Goal: Find specific page/section: Find specific page/section

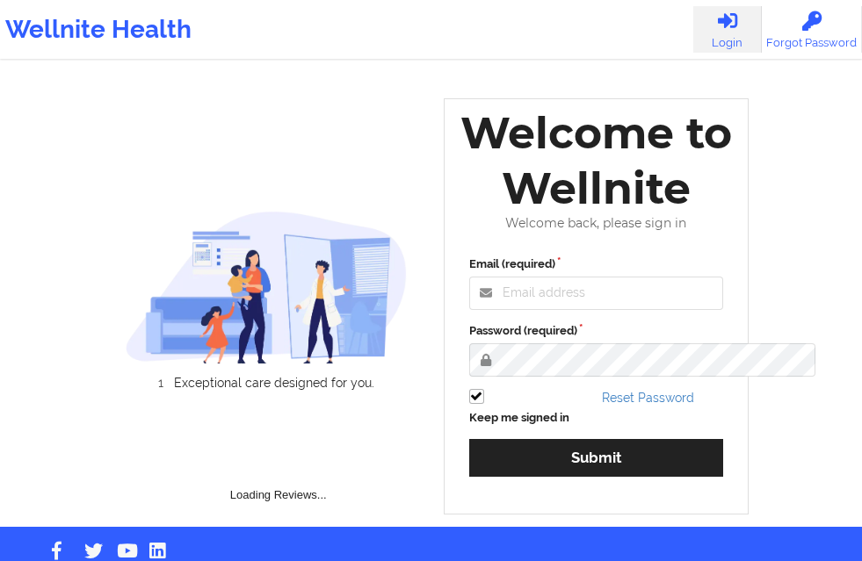
click at [516, 271] on label "Email (required)" at bounding box center [596, 265] width 255 height 18
click at [516, 277] on input "Email (required)" at bounding box center [596, 293] width 255 height 33
click at [524, 292] on input "Email (required)" at bounding box center [596, 293] width 255 height 33
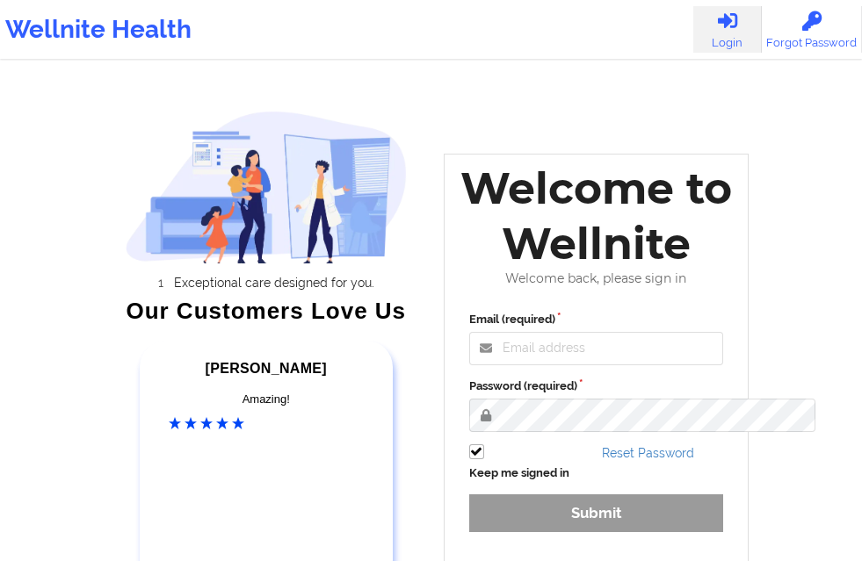
click at [552, 365] on input "Email (required)" at bounding box center [596, 348] width 255 height 33
type input "[EMAIL_ADDRESS][DOMAIN_NAME]"
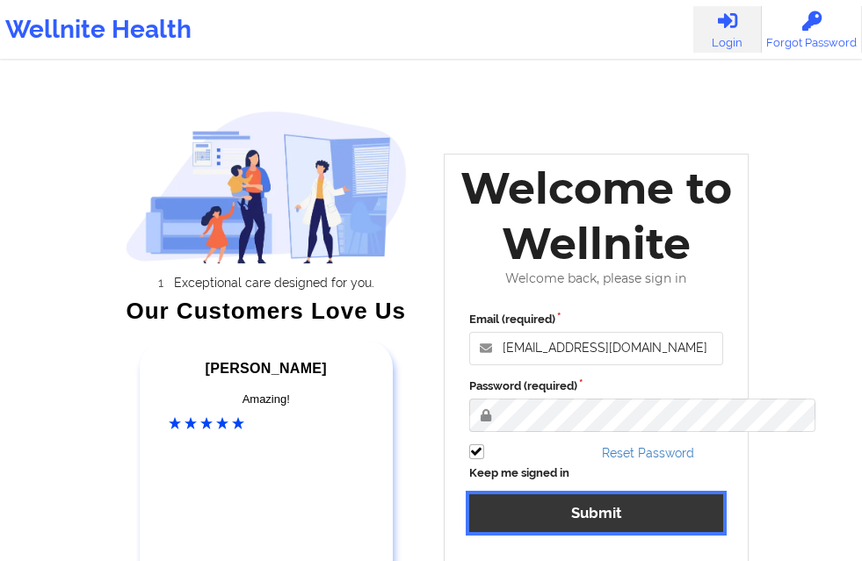
click at [554, 514] on button "Submit" at bounding box center [596, 513] width 255 height 38
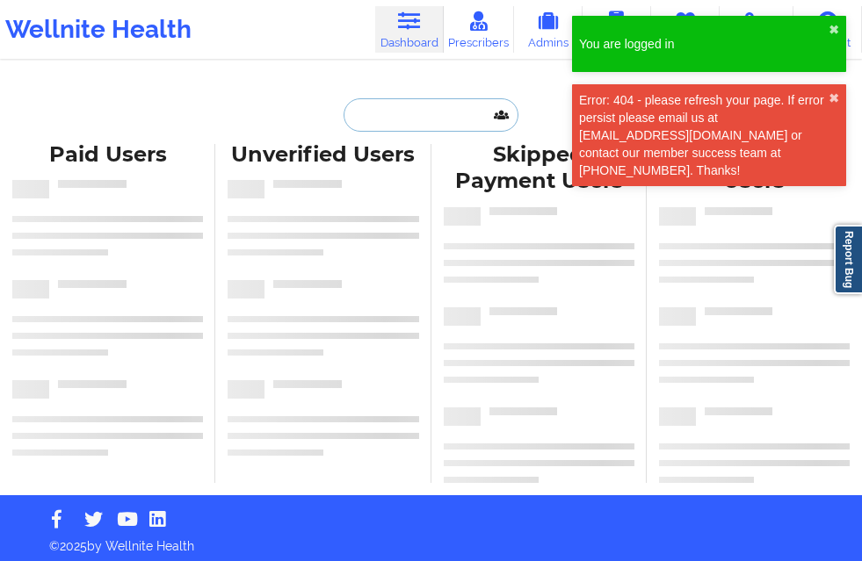
click at [388, 114] on input "text" at bounding box center [430, 114] width 174 height 33
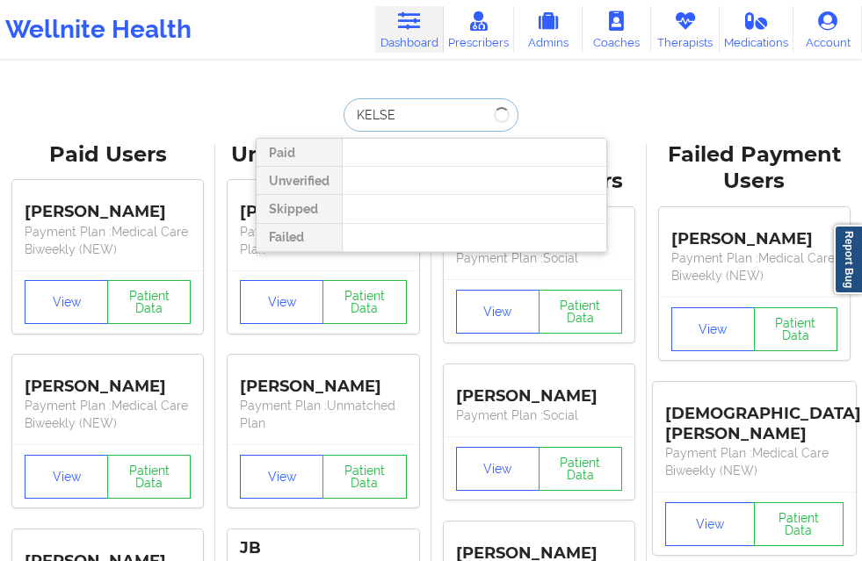
type input "[PERSON_NAME]"
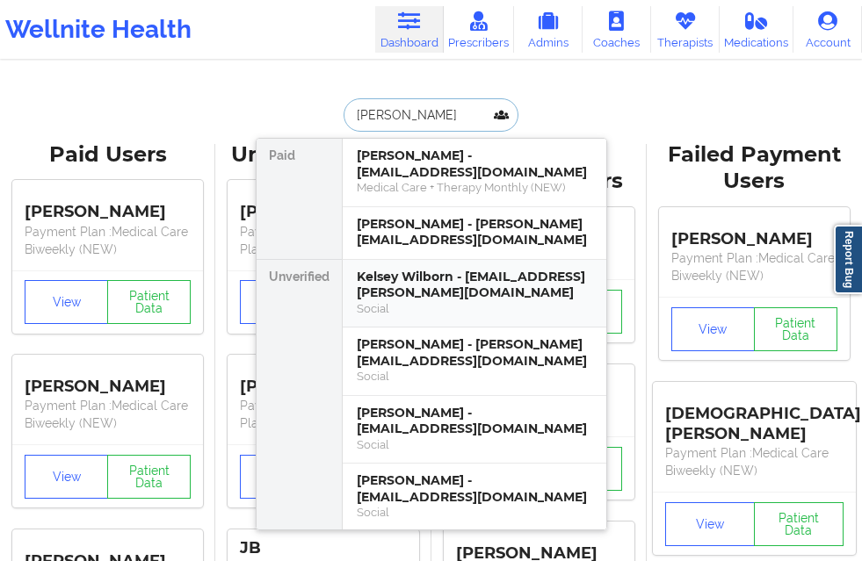
click at [460, 263] on div "Kelsey Wilborn - [EMAIL_ADDRESS][PERSON_NAME][DOMAIN_NAME] Social" at bounding box center [474, 294] width 263 height 69
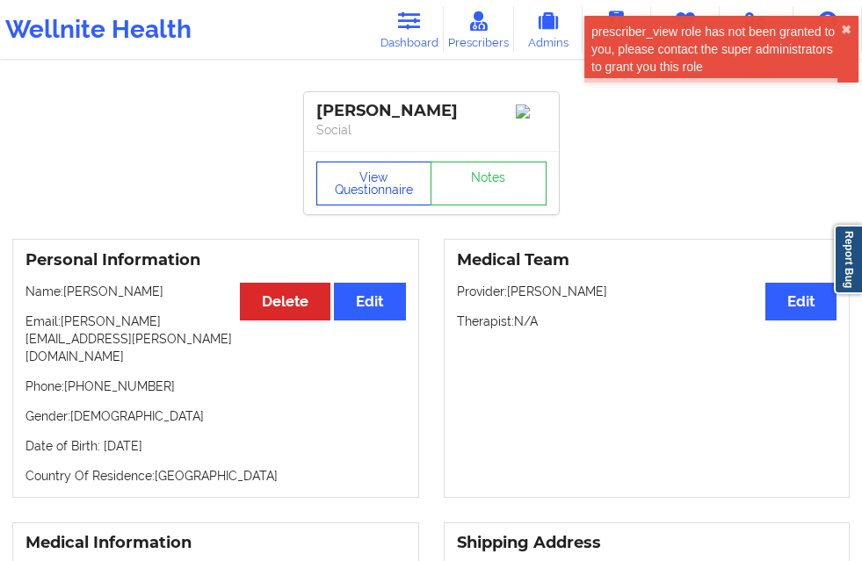
click at [373, 199] on button "View Questionnaire" at bounding box center [374, 184] width 116 height 44
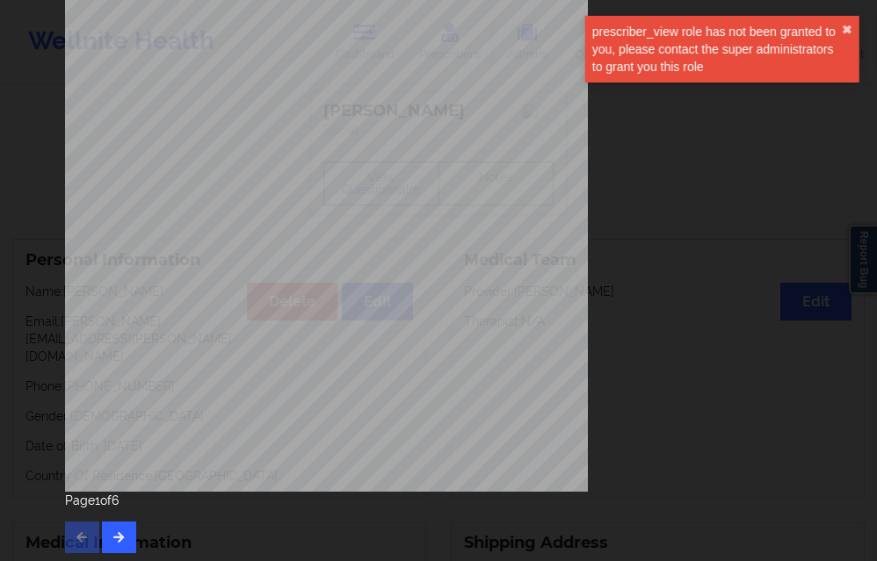
scroll to position [277, 0]
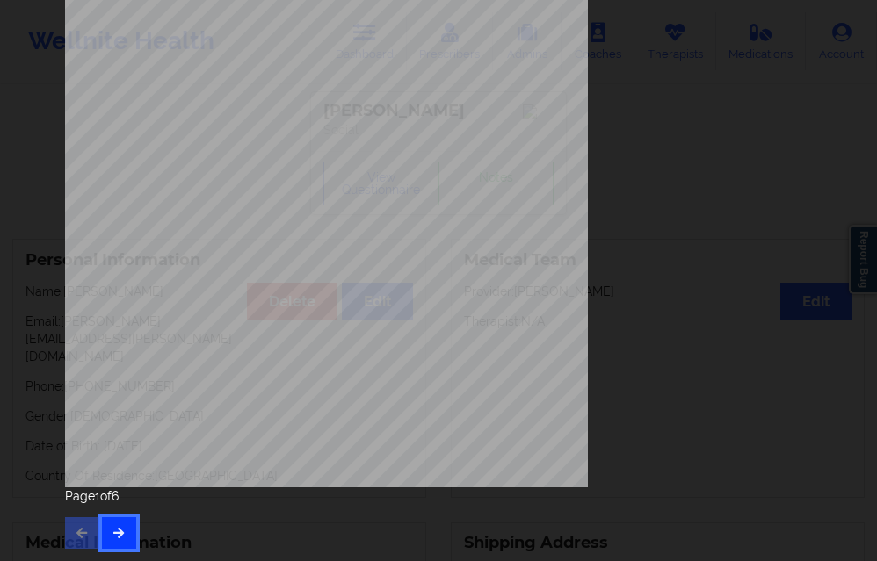
click at [120, 522] on button "button" at bounding box center [119, 533] width 34 height 32
click at [108, 523] on button "button" at bounding box center [119, 533] width 34 height 32
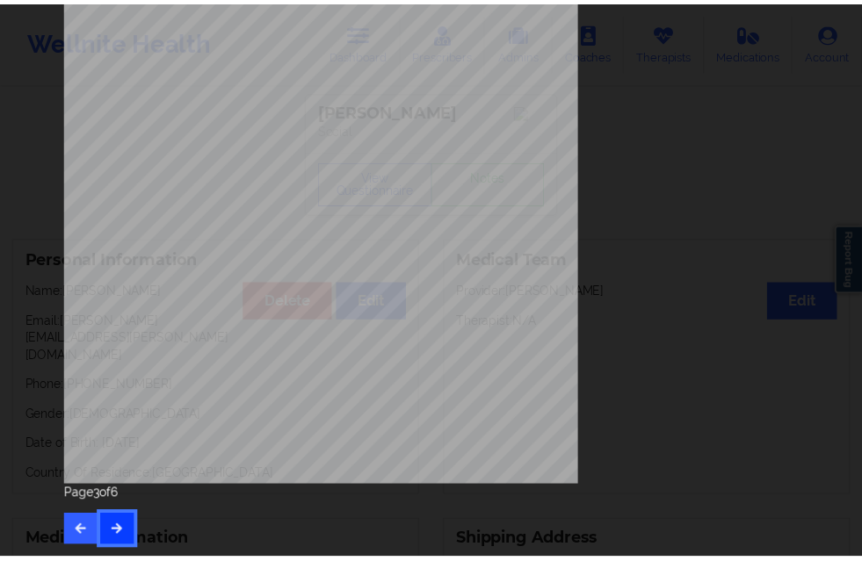
scroll to position [0, 0]
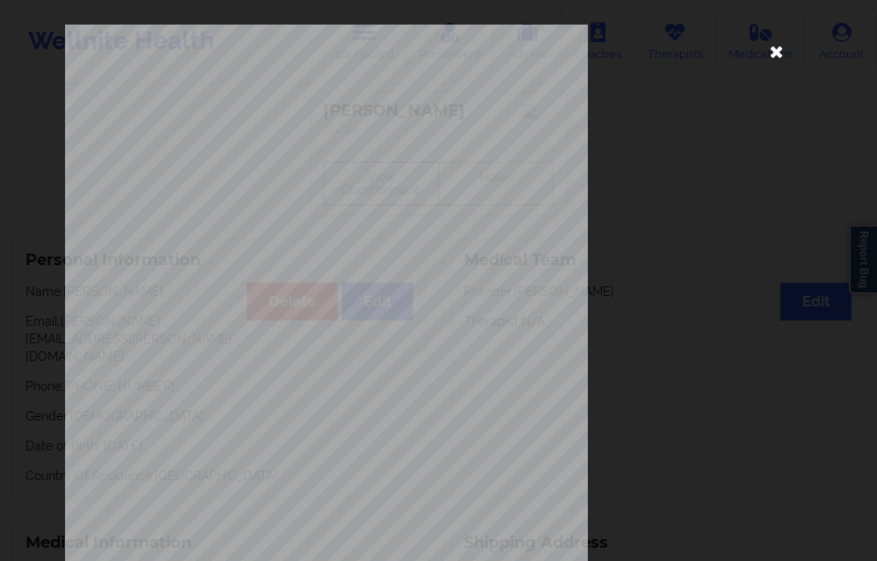
click at [773, 54] on icon at bounding box center [776, 51] width 28 height 28
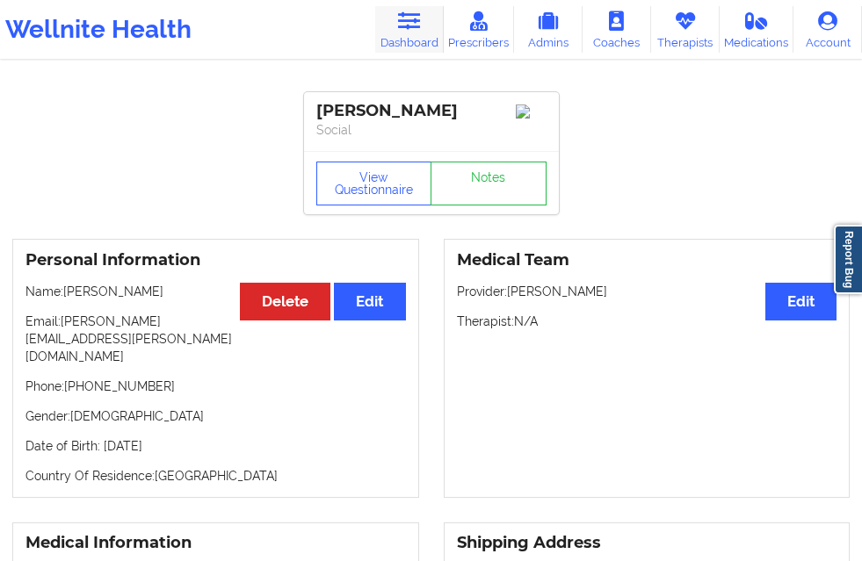
click at [375, 51] on link "Dashboard" at bounding box center [409, 29] width 69 height 47
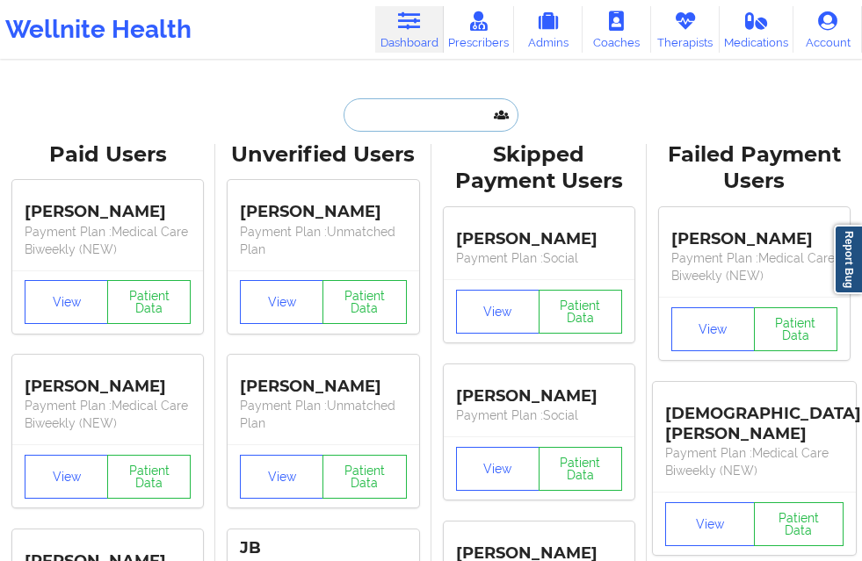
click at [415, 118] on input "text" at bounding box center [430, 114] width 174 height 33
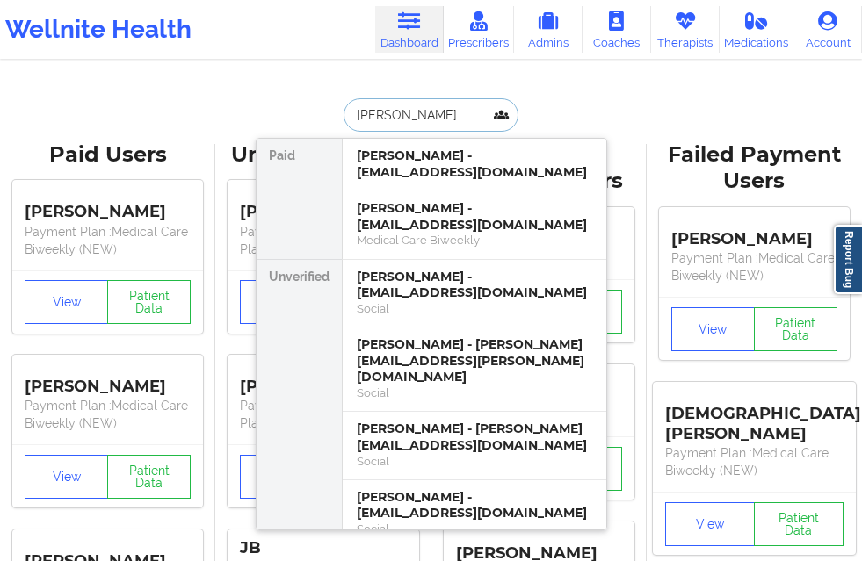
type input "[PERSON_NAME]"
drag, startPoint x: 419, startPoint y: 105, endPoint x: 329, endPoint y: 105, distance: 89.6
click at [329, 105] on div "[PERSON_NAME] [PERSON_NAME] - [EMAIL_ADDRESS][DOMAIN_NAME] [PERSON_NAME] - [EMA…" at bounding box center [431, 114] width 351 height 33
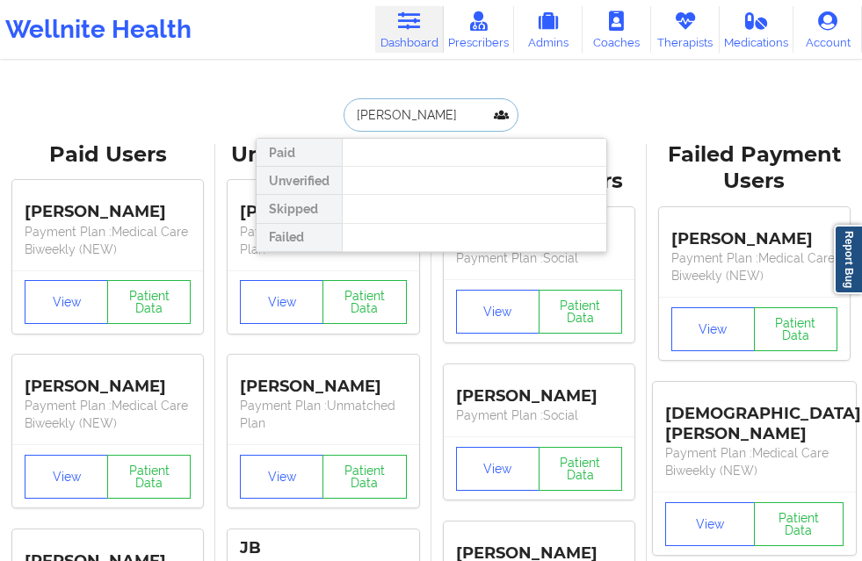
click at [397, 119] on input "[PERSON_NAME]" at bounding box center [430, 114] width 174 height 33
type input "[PERSON_NAME]"
